Goal: Navigation & Orientation: Find specific page/section

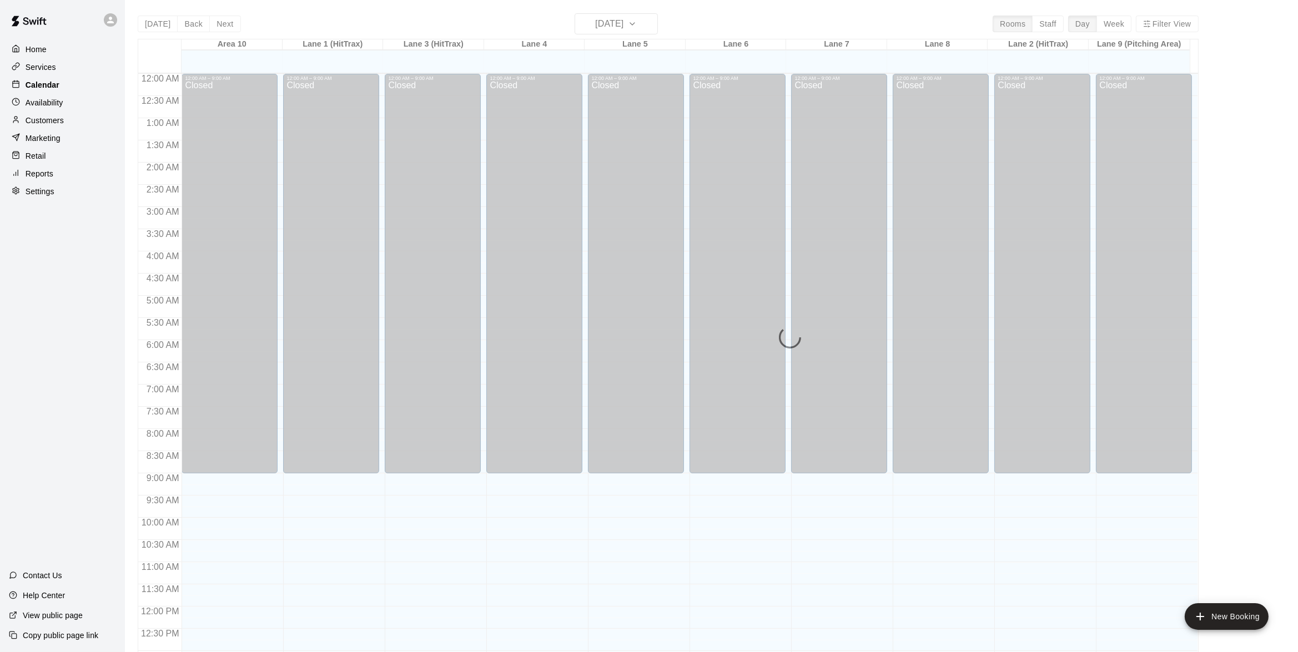
scroll to position [440, 0]
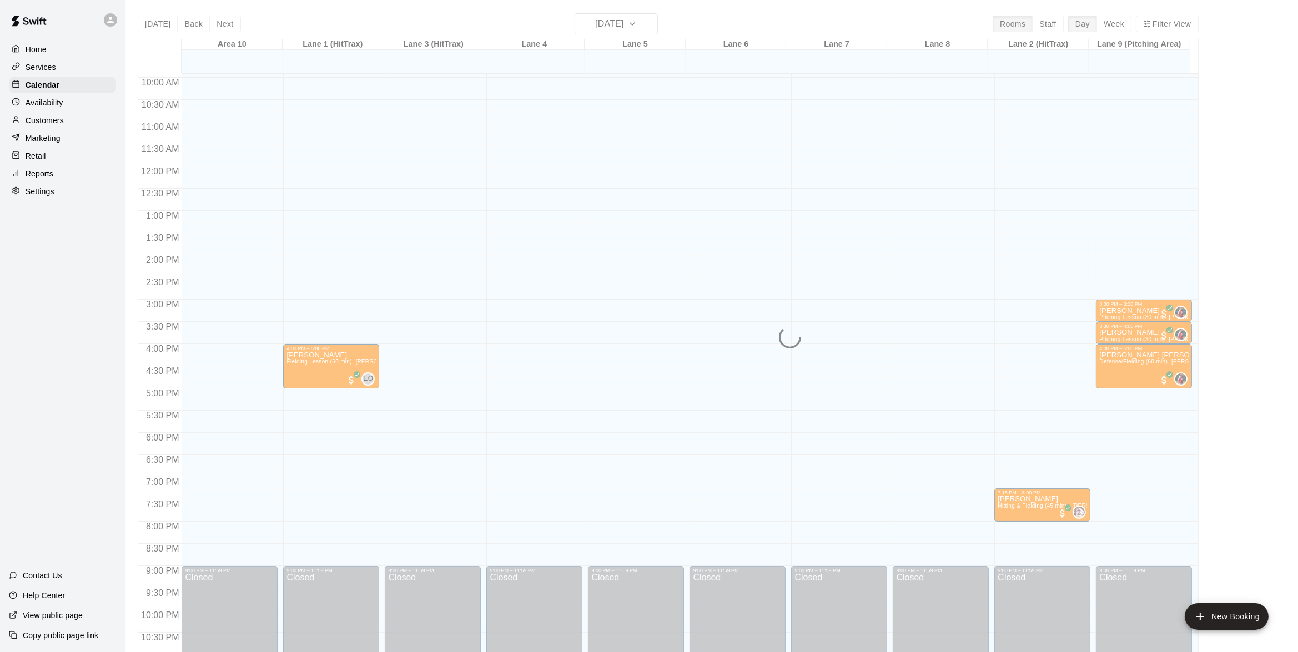
click at [669, 231] on div "12:00 AM – 9:00 AM Closed 9:00 PM – 11:59 PM Closed" at bounding box center [636, 167] width 96 height 1066
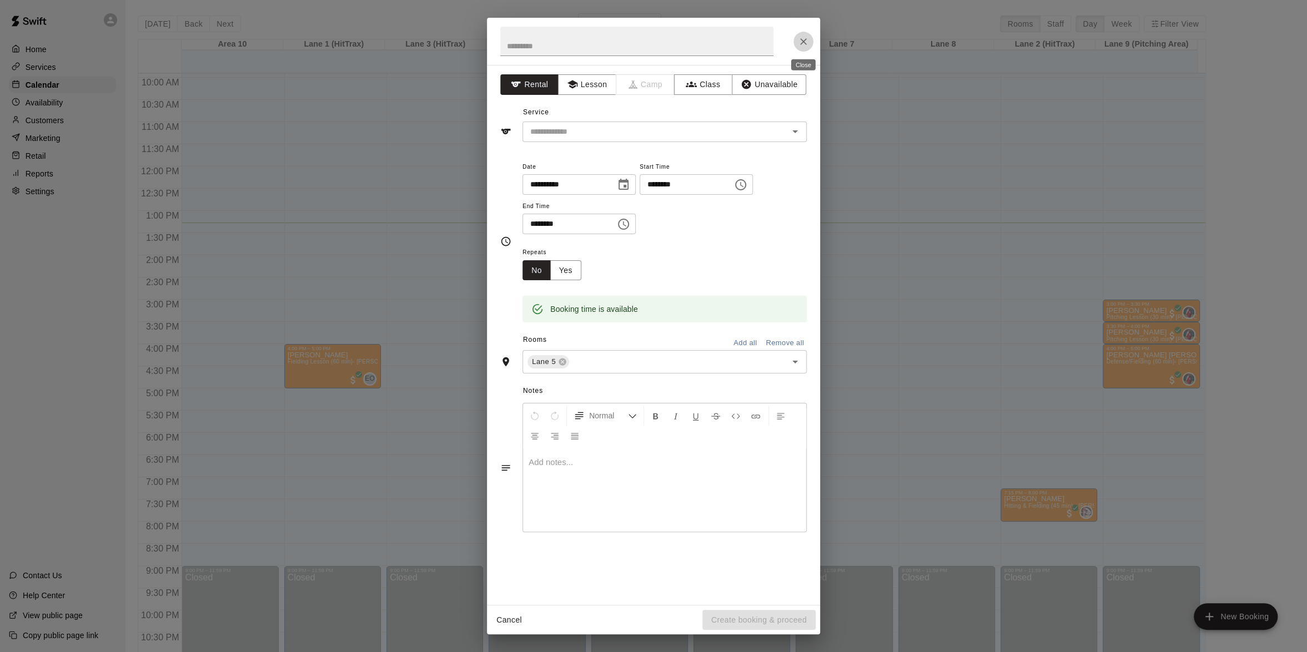
click at [805, 41] on icon "Close" at bounding box center [803, 41] width 11 height 11
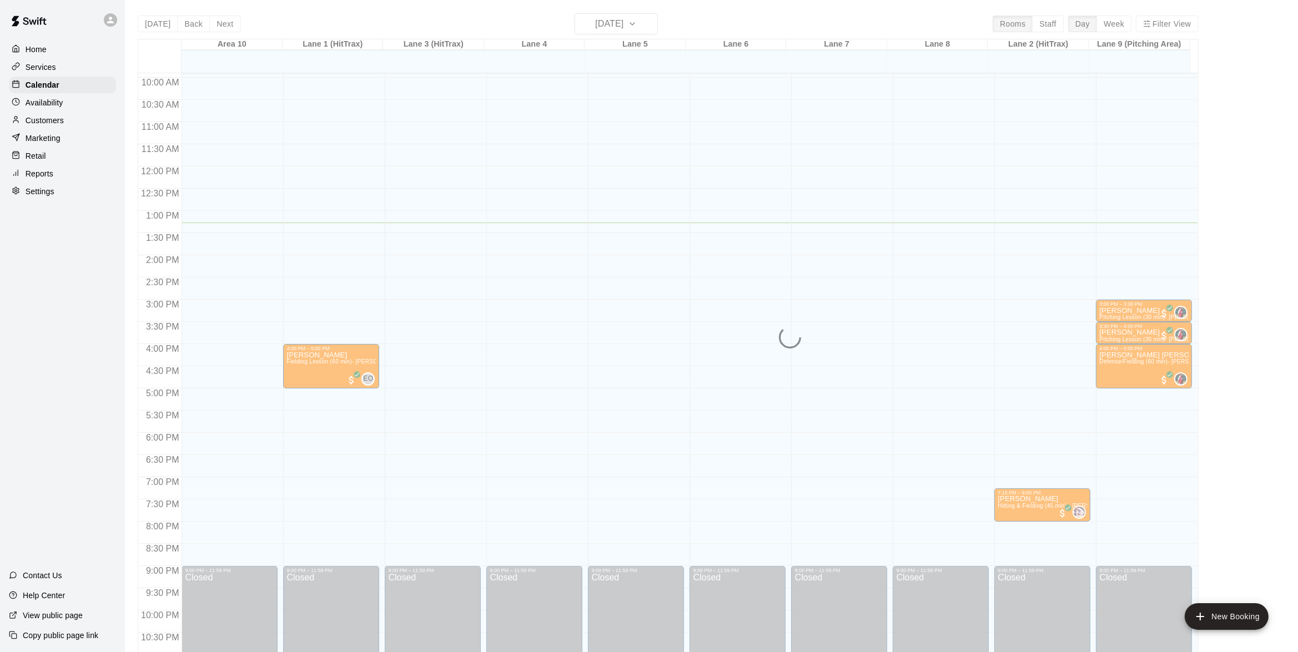
click at [54, 54] on div "Home" at bounding box center [62, 49] width 107 height 17
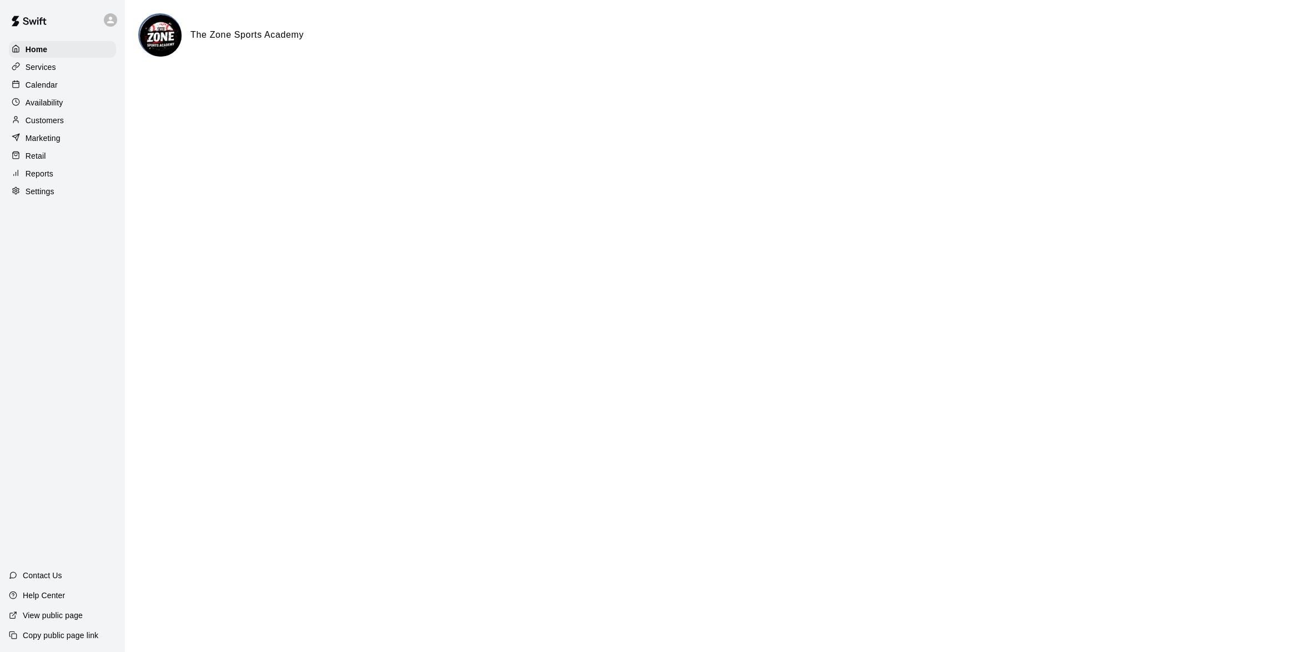
click at [46, 105] on p "Availability" at bounding box center [45, 102] width 38 height 11
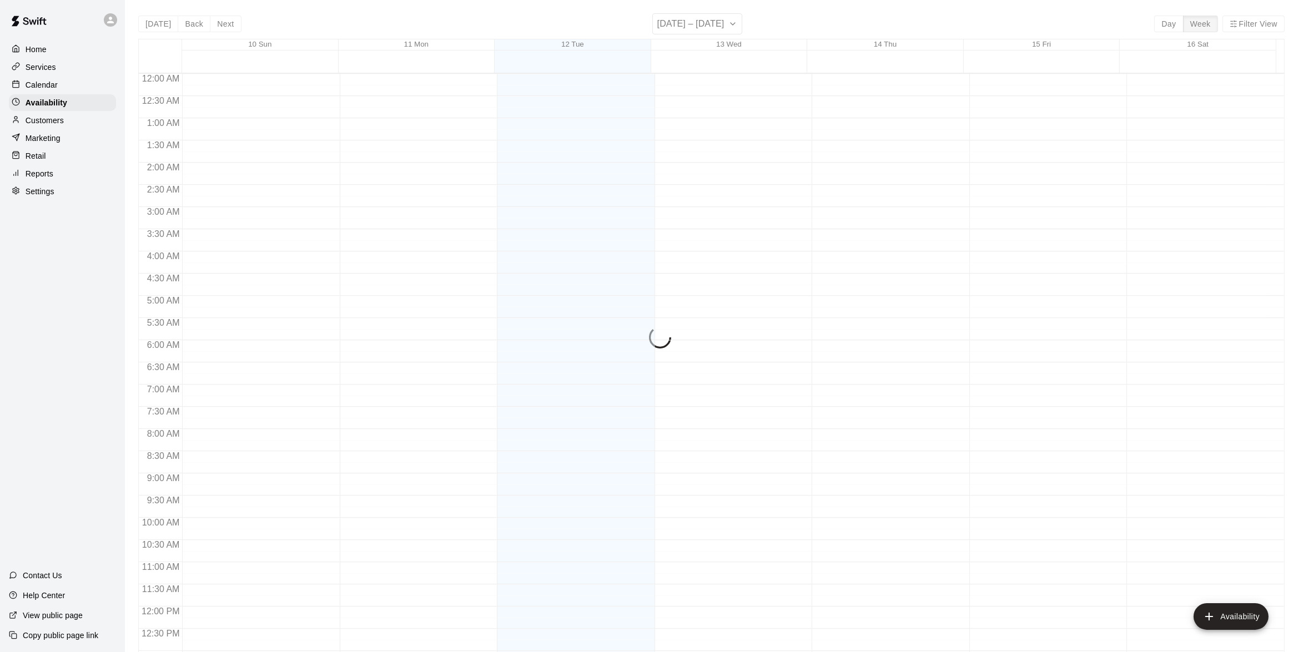
scroll to position [474, 0]
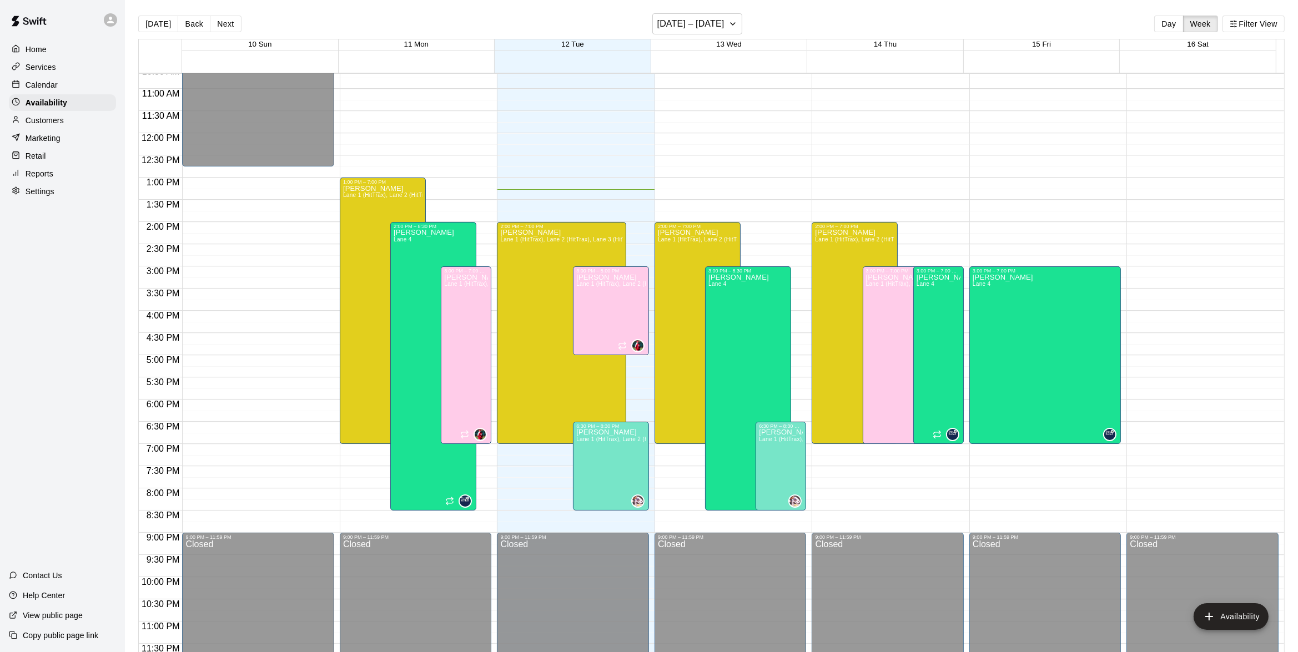
click at [43, 92] on div "Calendar" at bounding box center [62, 85] width 107 height 17
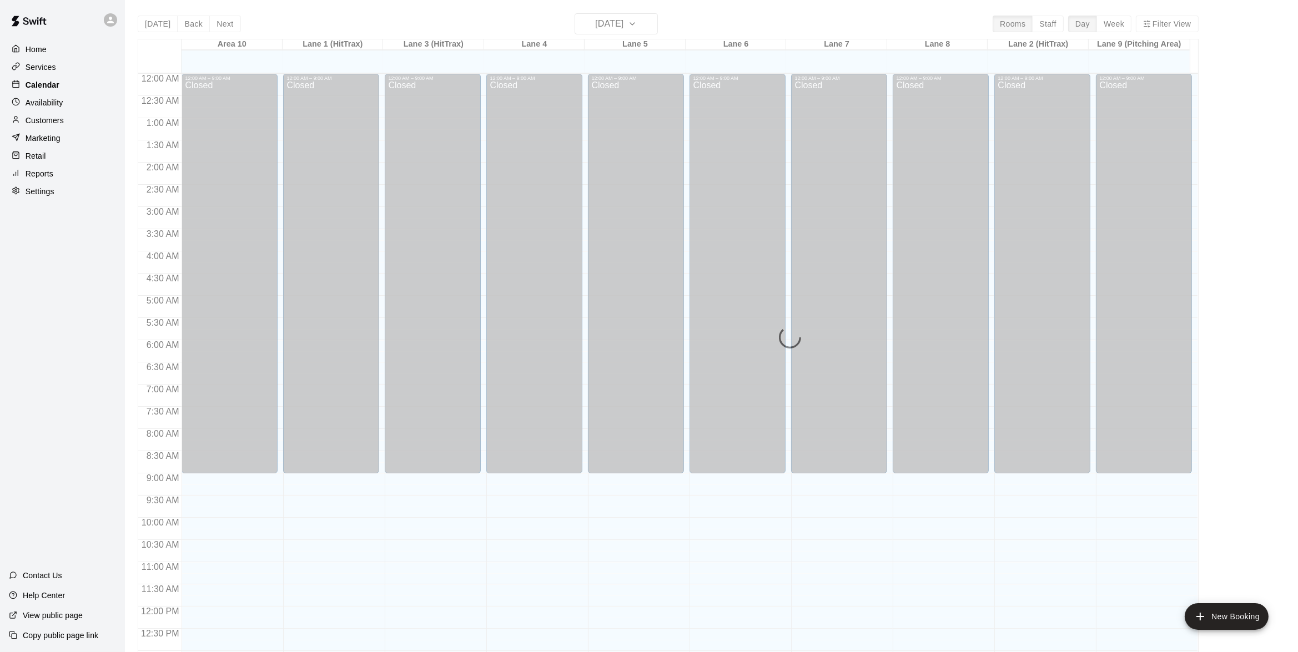
scroll to position [440, 0]
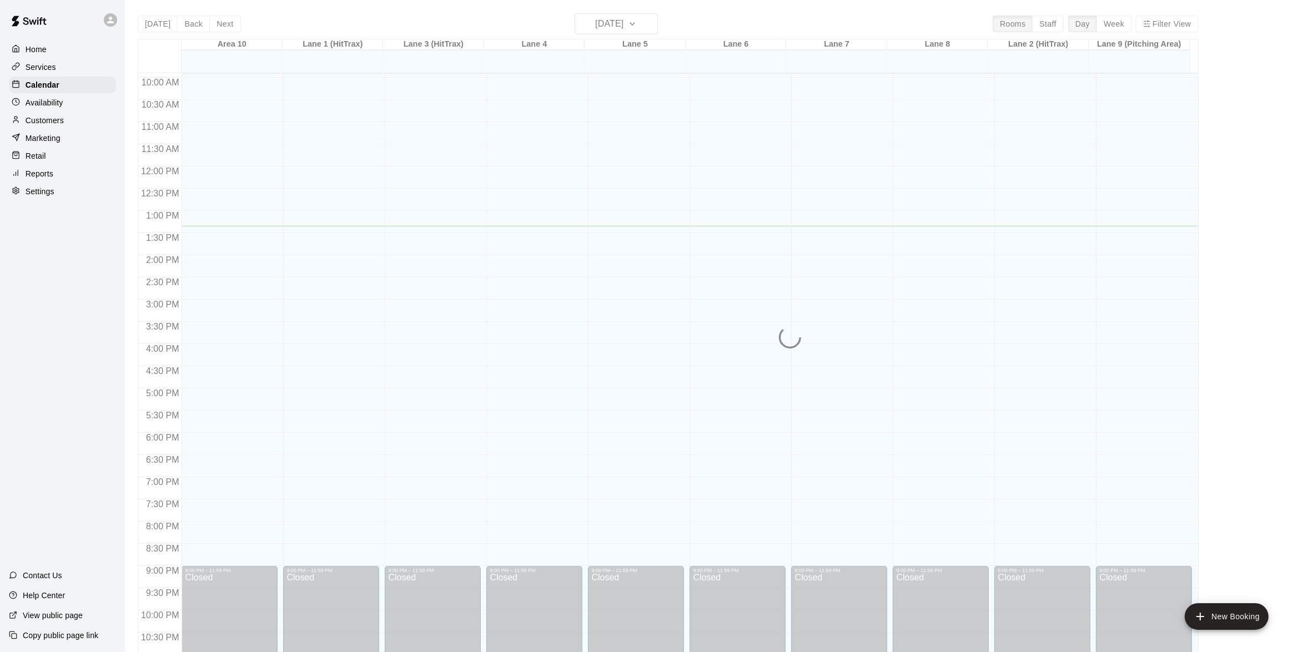
click at [47, 55] on div "Home" at bounding box center [62, 49] width 107 height 17
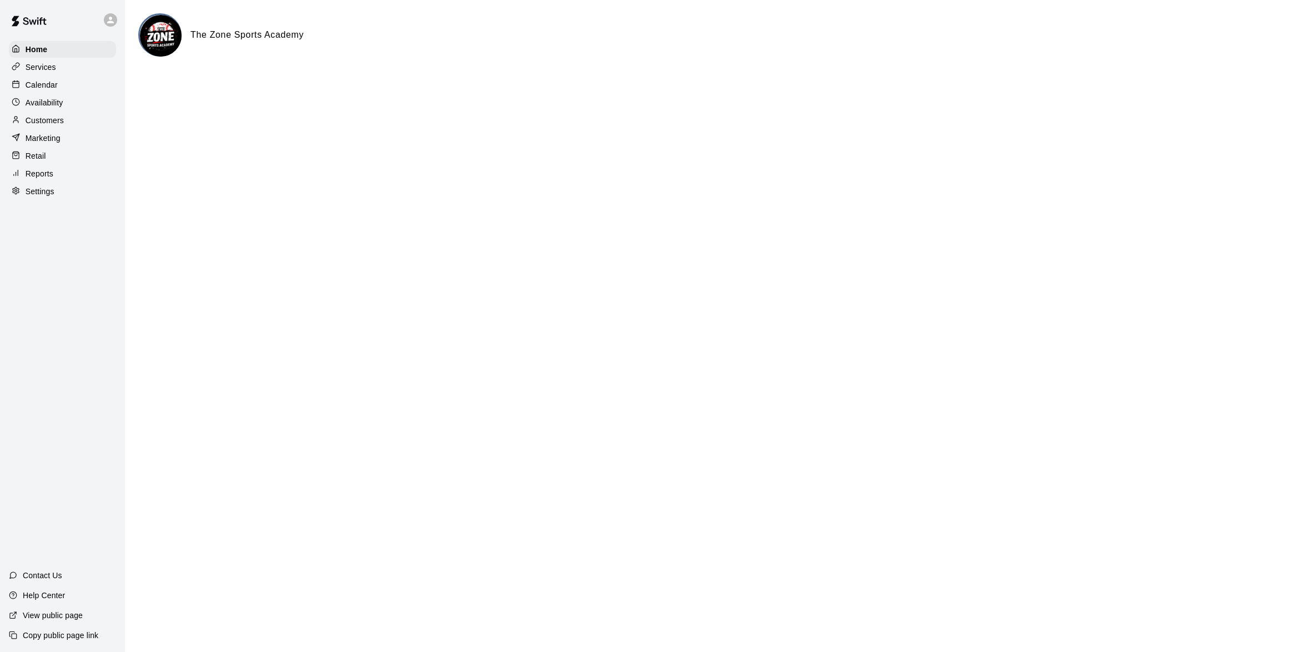
click at [48, 84] on p "Calendar" at bounding box center [42, 84] width 32 height 11
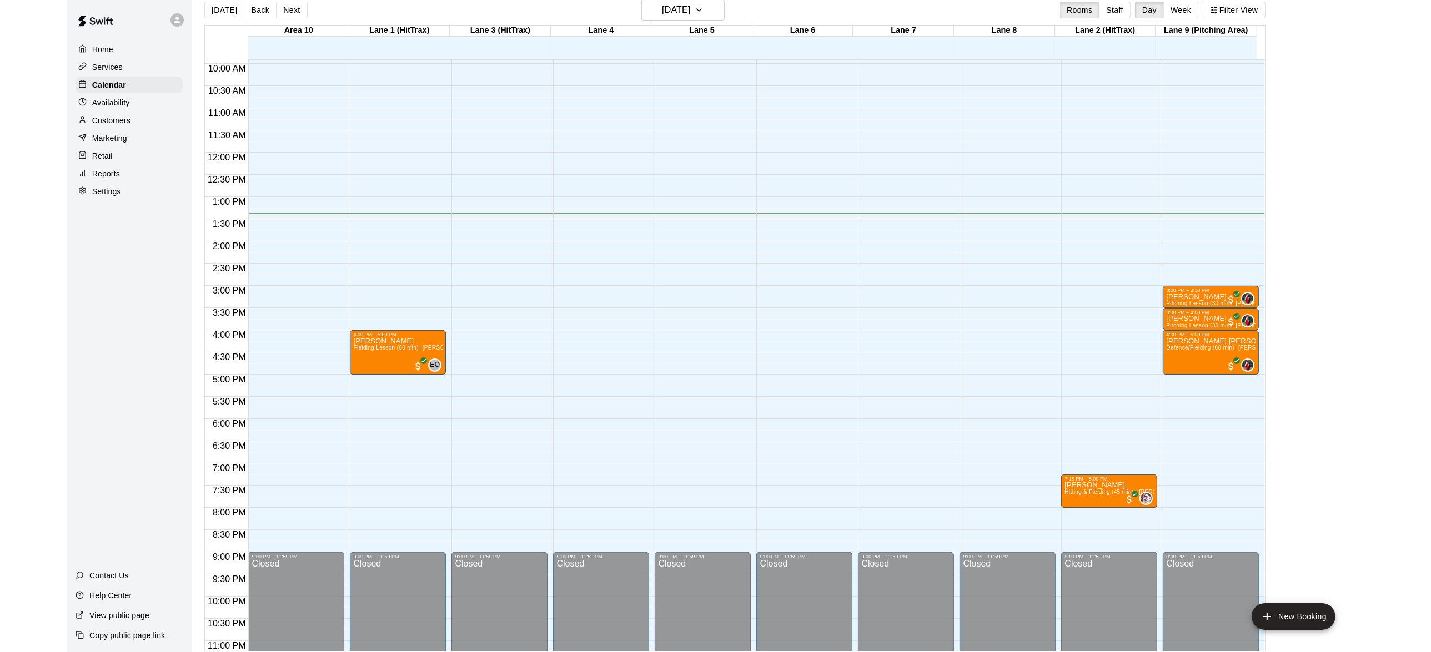
scroll to position [17, 0]
